Goal: Communication & Community: Participate in discussion

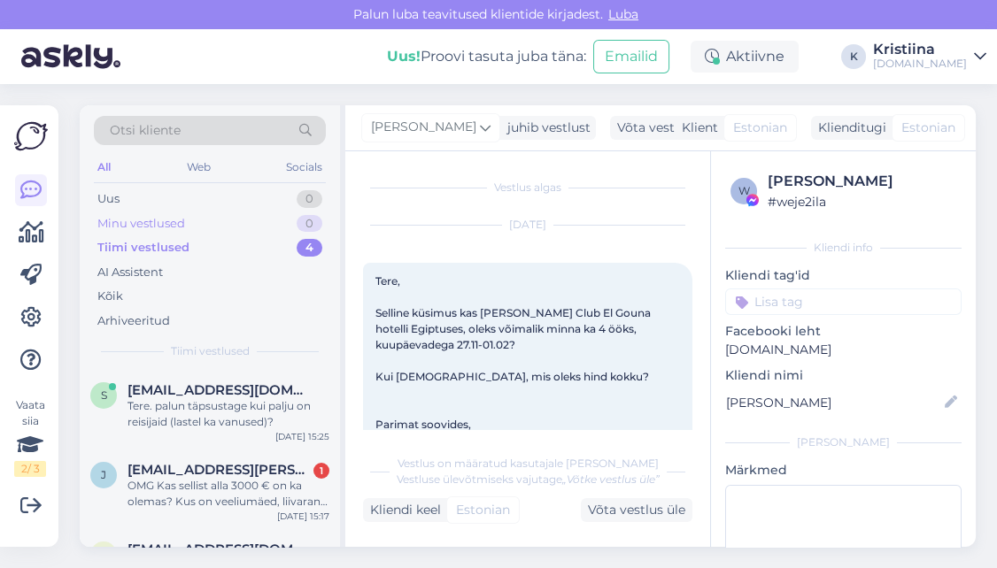
scroll to position [7163, 0]
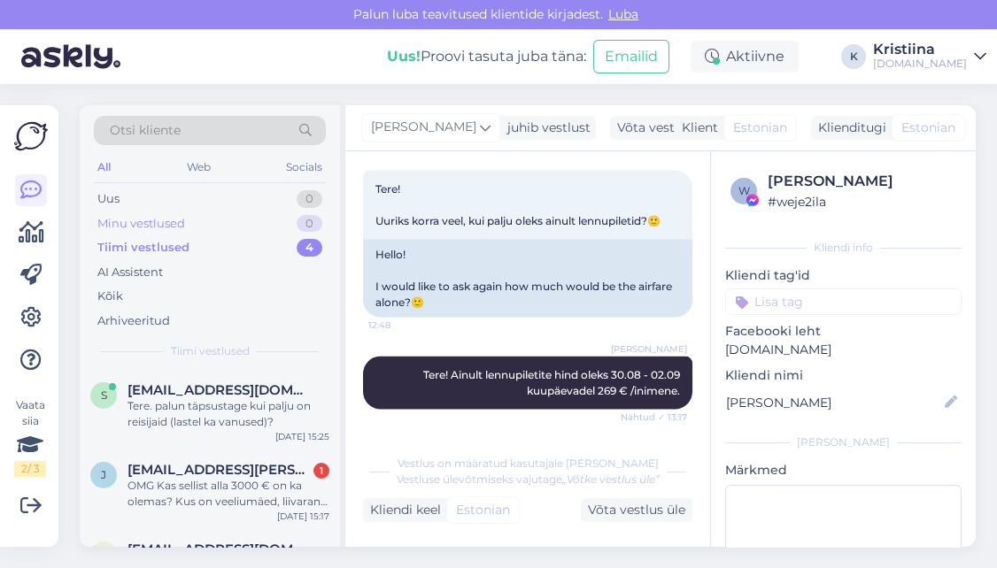
click at [274, 228] on div "Minu vestlused 0" at bounding box center [210, 224] width 232 height 25
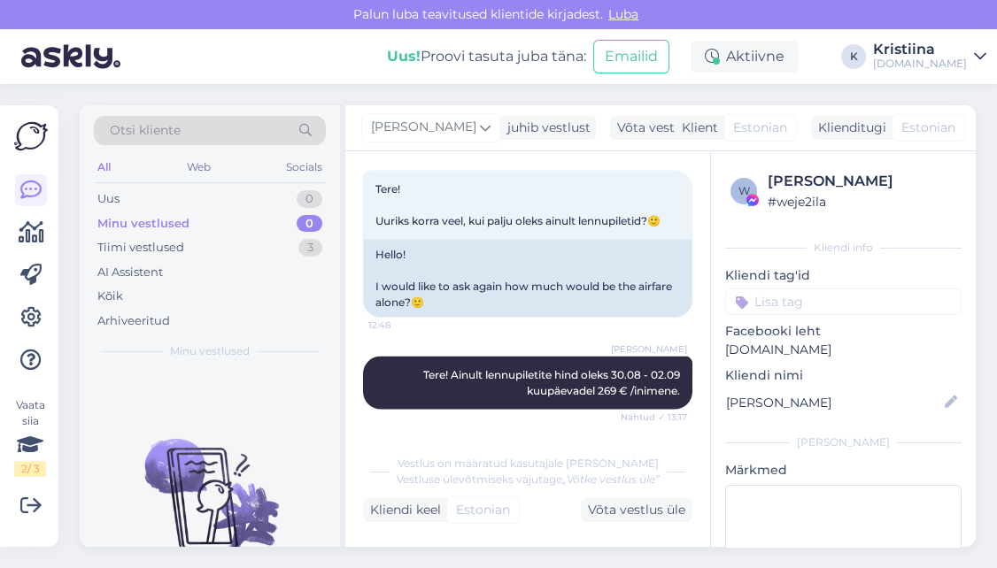
click at [243, 212] on div "Minu vestlused 0" at bounding box center [210, 224] width 232 height 25
click at [237, 199] on div "Uus 0" at bounding box center [210, 199] width 232 height 25
click at [234, 223] on div "Minu vestlused 0" at bounding box center [210, 224] width 232 height 25
click at [234, 247] on div "Tiimi vestlused 3" at bounding box center [210, 248] width 232 height 25
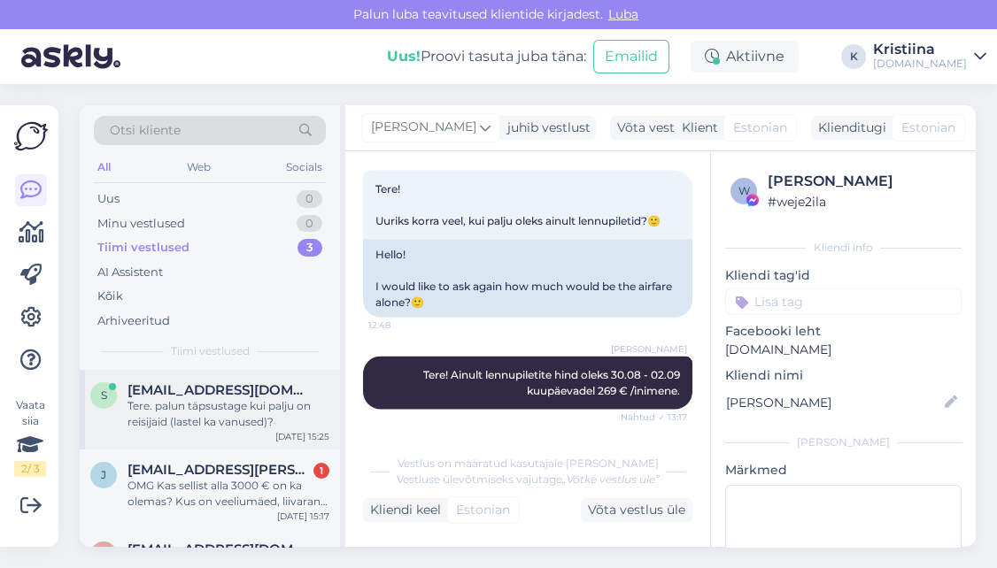
click at [278, 405] on div "Tere. palun täpsustage kui palju on reisijaid (lastel ka vanused)?" at bounding box center [228, 414] width 202 height 32
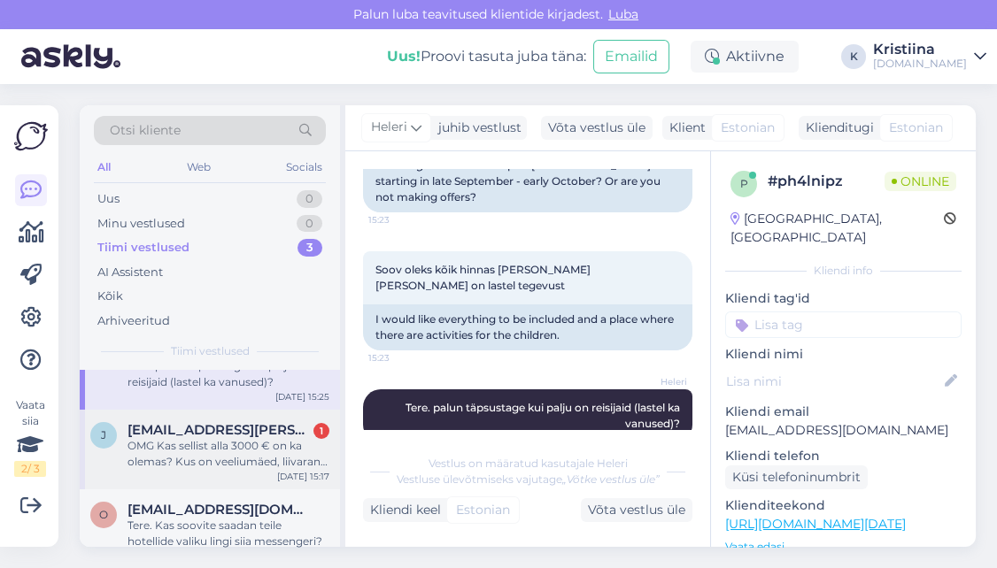
scroll to position [60, 0]
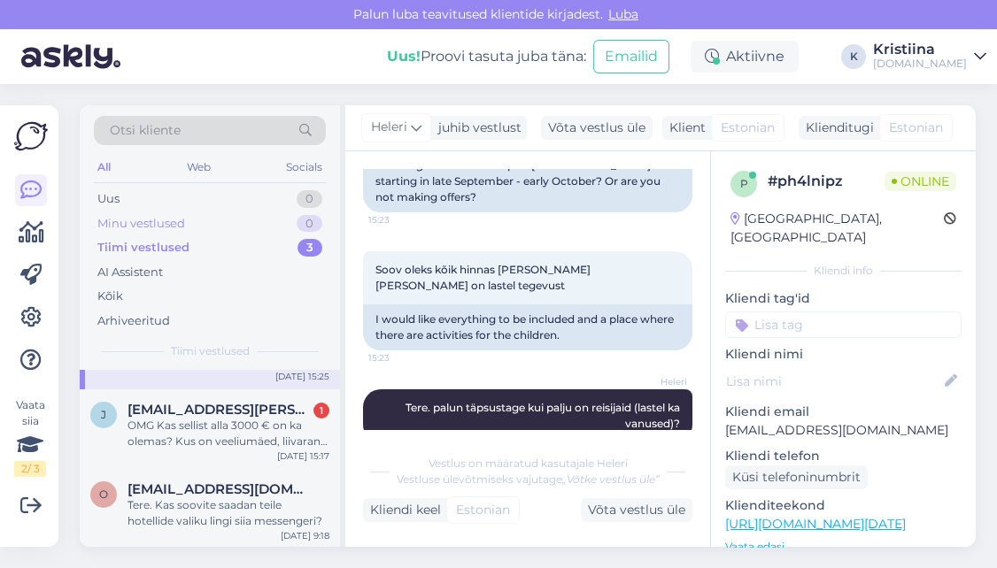
click at [243, 226] on div "Minu vestlused 0" at bounding box center [210, 224] width 232 height 25
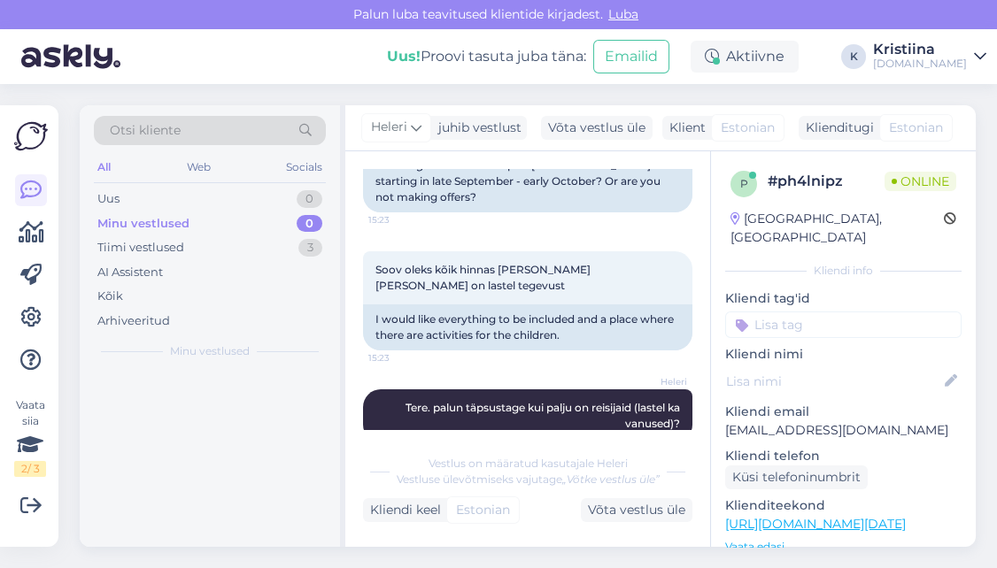
scroll to position [0, 0]
click at [233, 205] on div "Uus 0" at bounding box center [210, 199] width 232 height 25
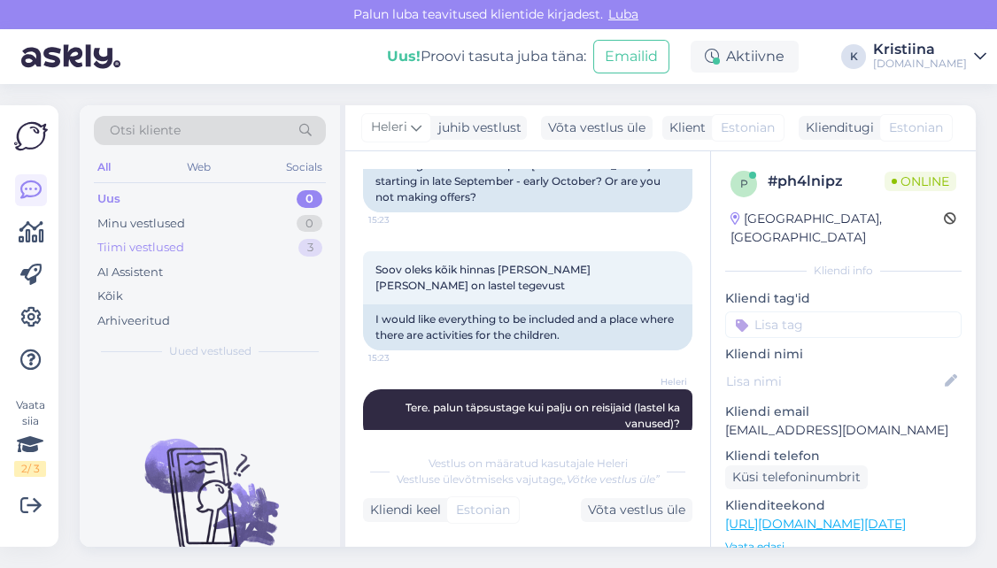
click at [220, 256] on div "Tiimi vestlused 3" at bounding box center [210, 248] width 232 height 25
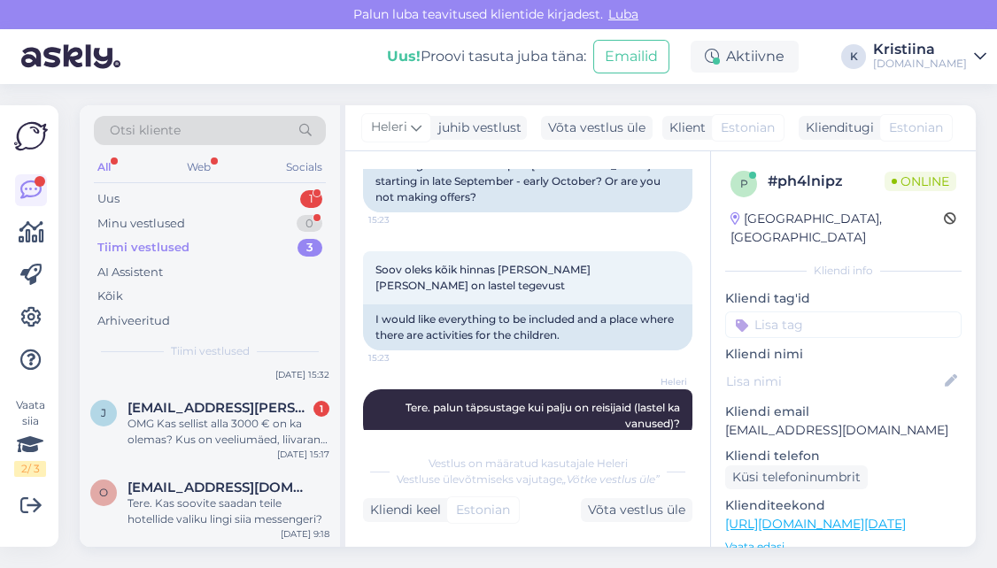
scroll to position [43, 0]
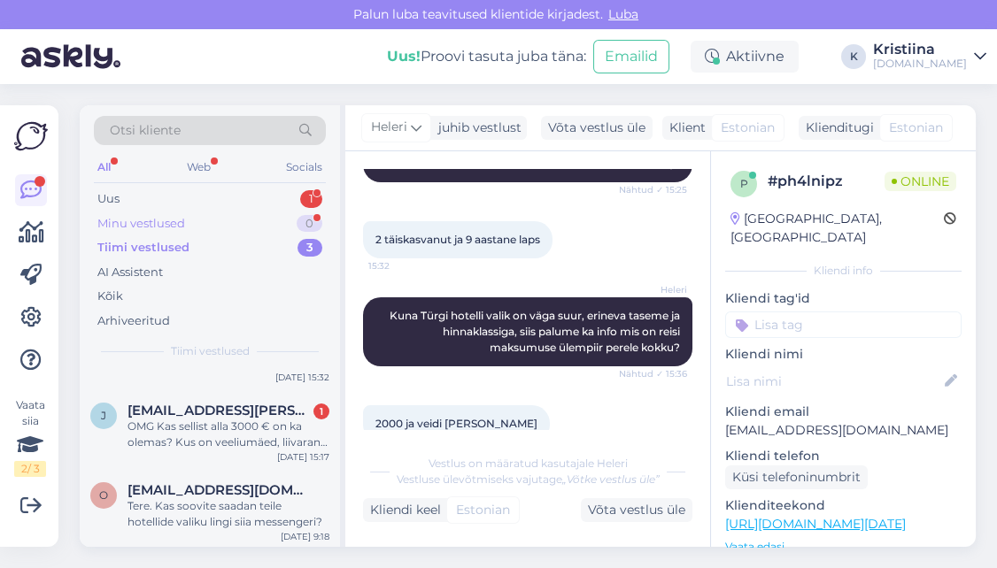
click at [222, 220] on div "Minu vestlused 0" at bounding box center [210, 224] width 232 height 25
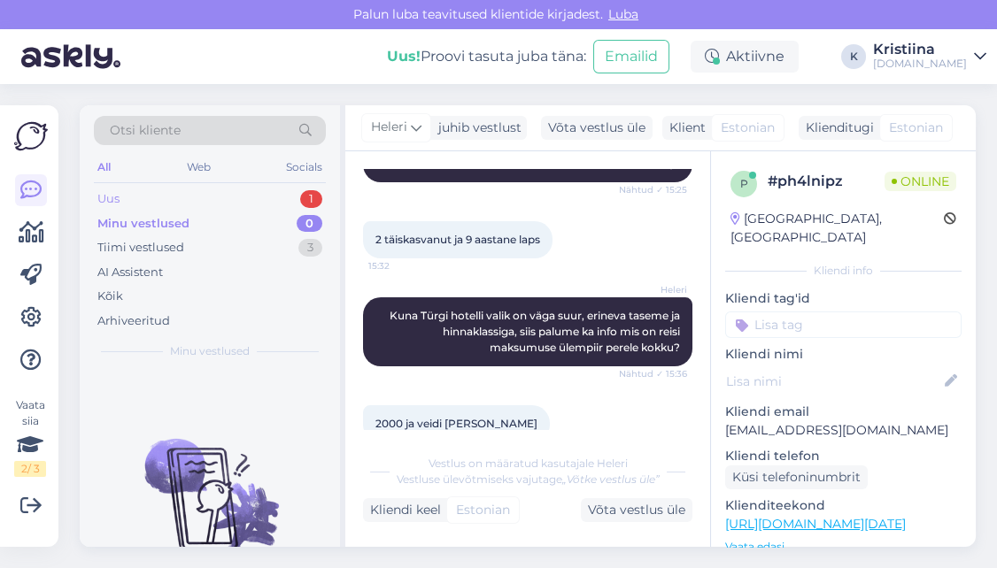
click at [234, 203] on div "Uus 1" at bounding box center [210, 199] width 232 height 25
